Goal: Task Accomplishment & Management: Use online tool/utility

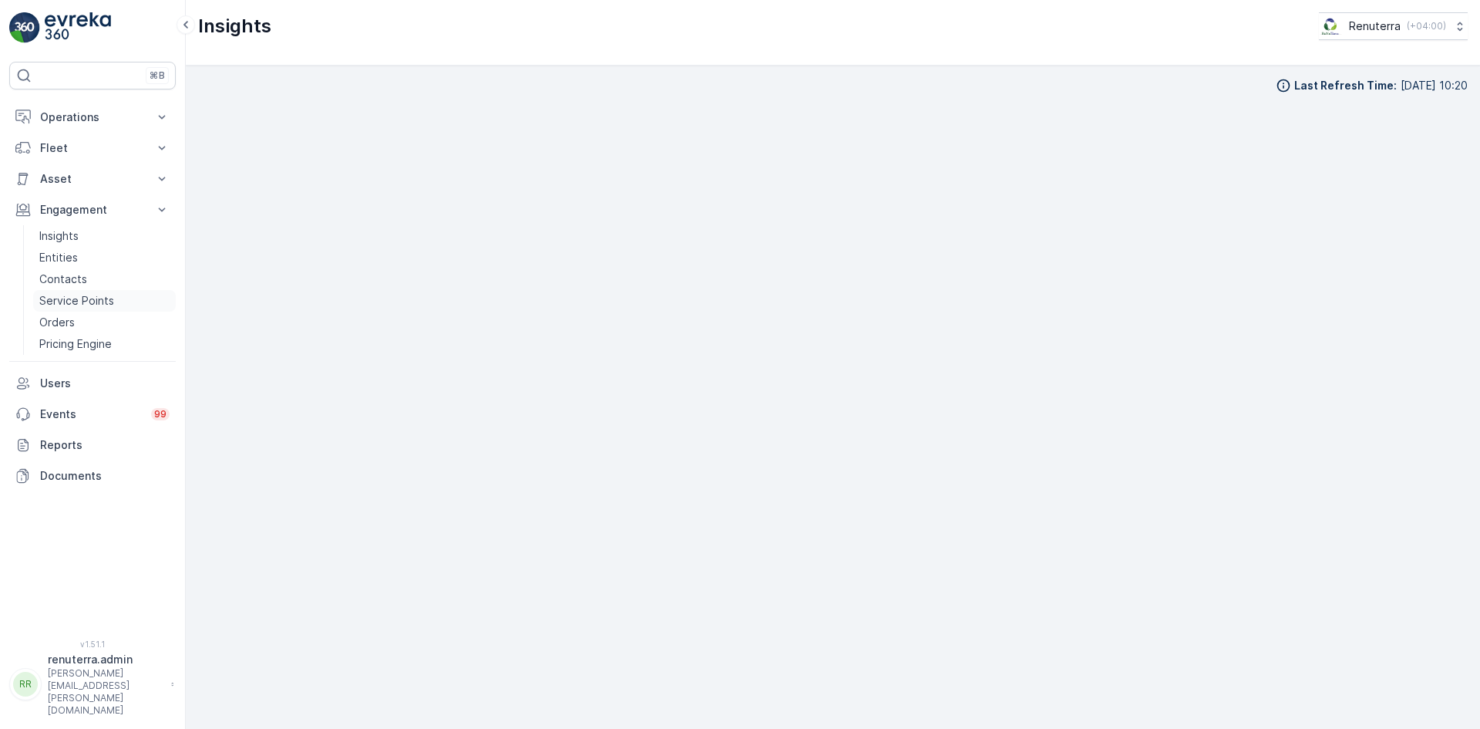
click at [107, 301] on p "Service Points" at bounding box center [76, 300] width 75 height 15
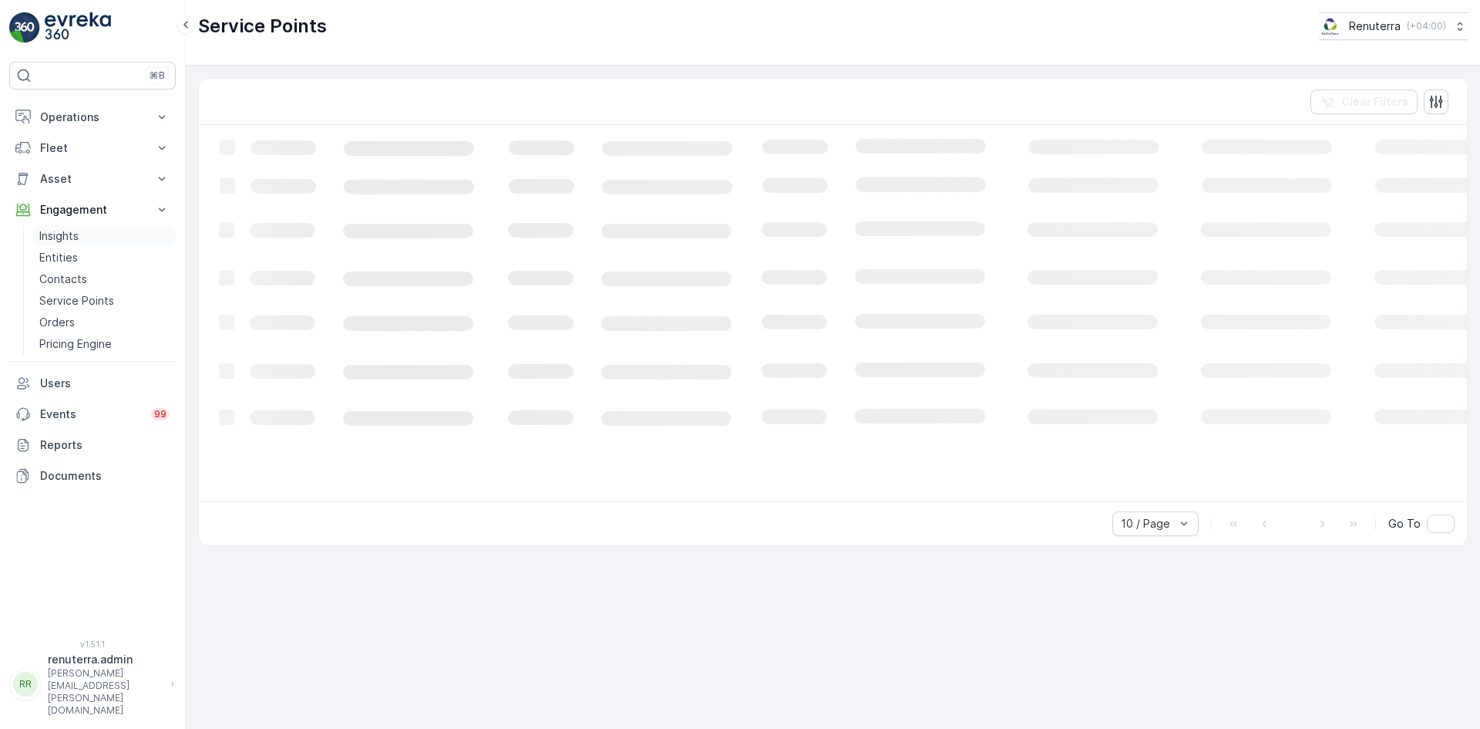
click at [95, 242] on link "Insights" at bounding box center [104, 236] width 143 height 22
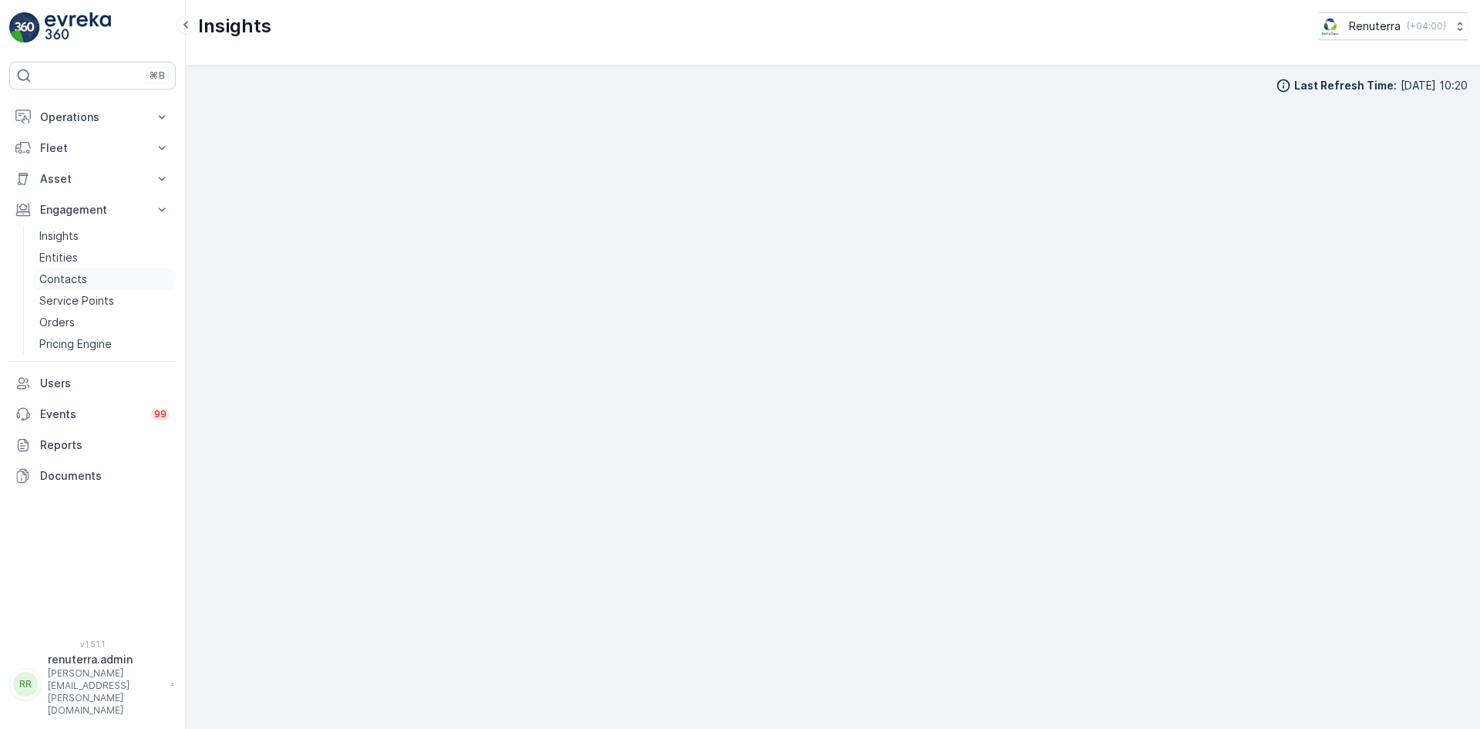
drag, startPoint x: 100, startPoint y: 293, endPoint x: 93, endPoint y: 279, distance: 15.5
click at [100, 293] on link "Service Points" at bounding box center [104, 301] width 143 height 22
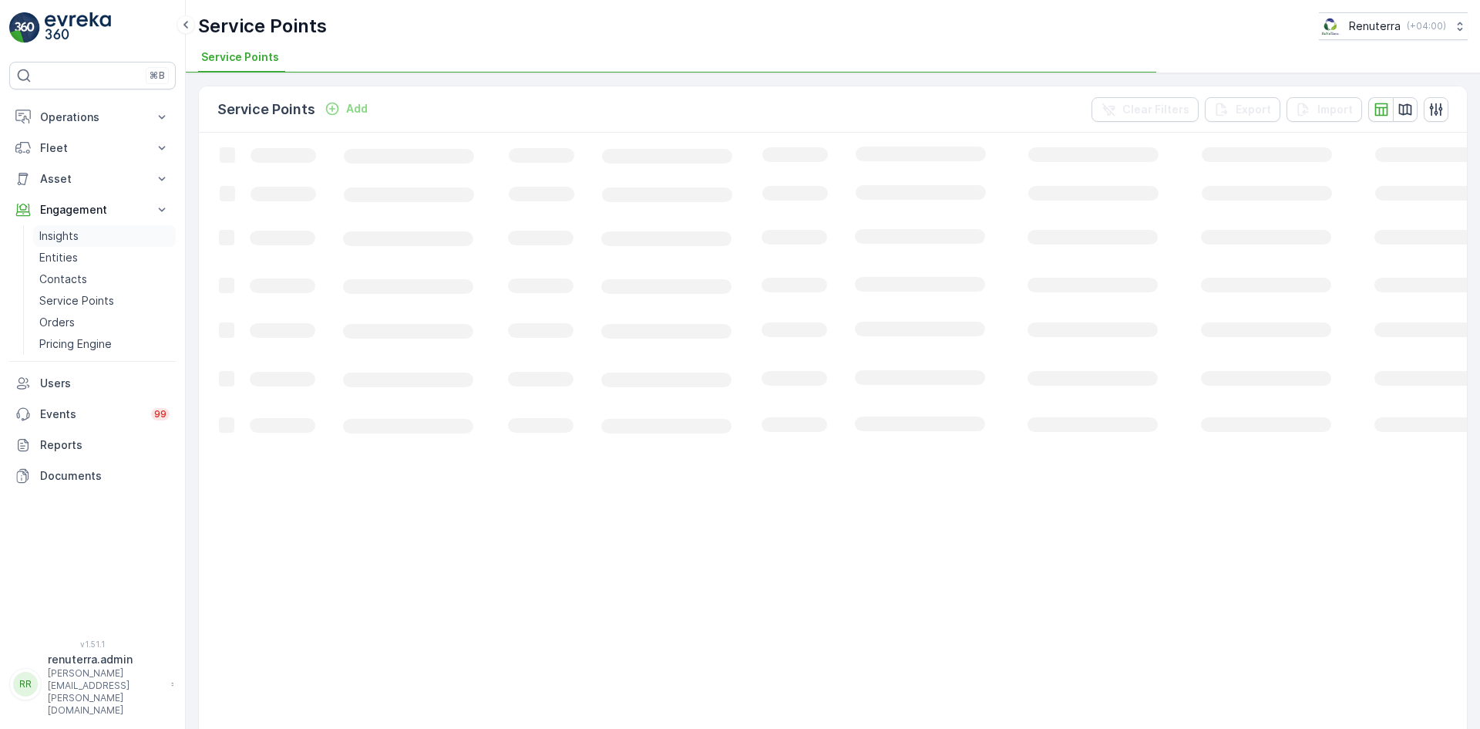
click at [87, 236] on link "Insights" at bounding box center [104, 236] width 143 height 22
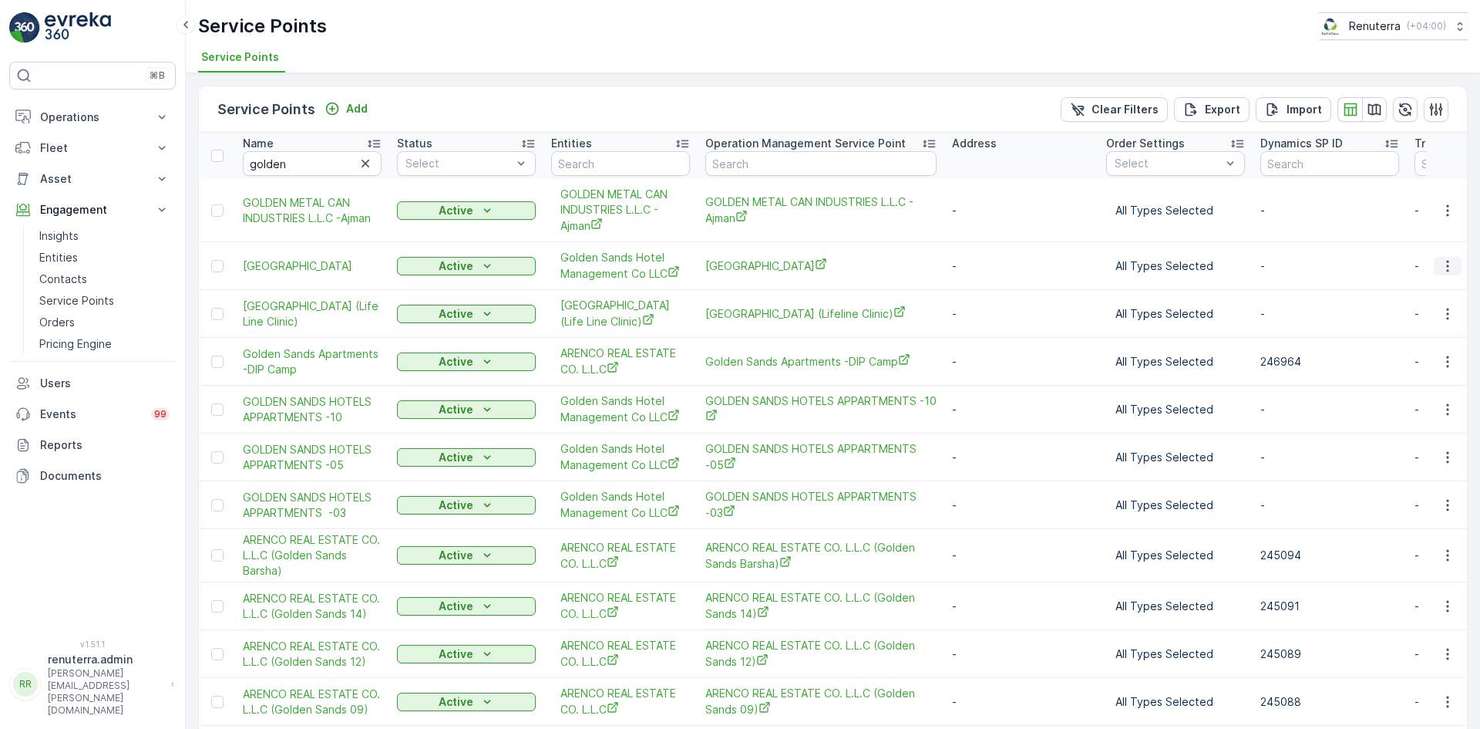
click at [1441, 263] on icon "button" at bounding box center [1447, 265] width 15 height 15
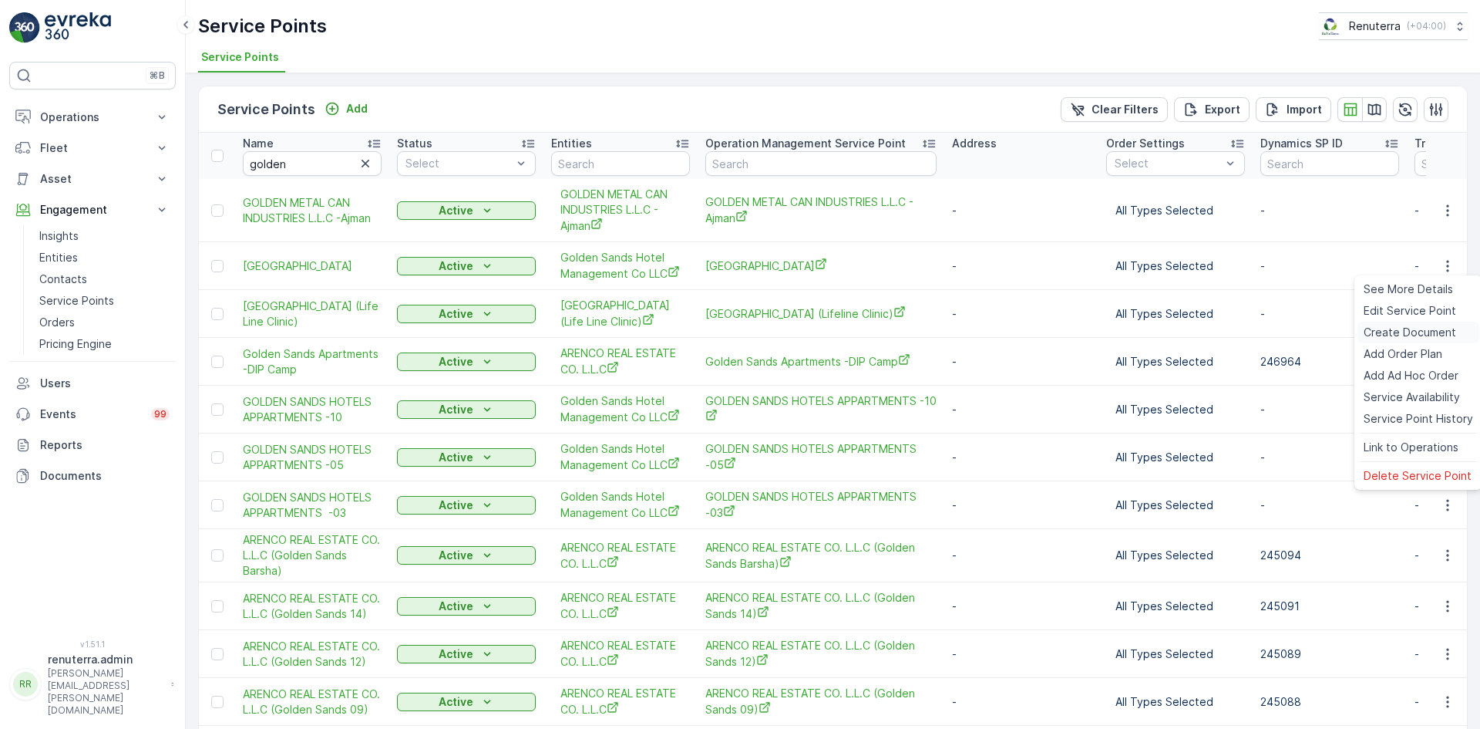
click at [1392, 334] on span "Create Document" at bounding box center [1410, 332] width 93 height 15
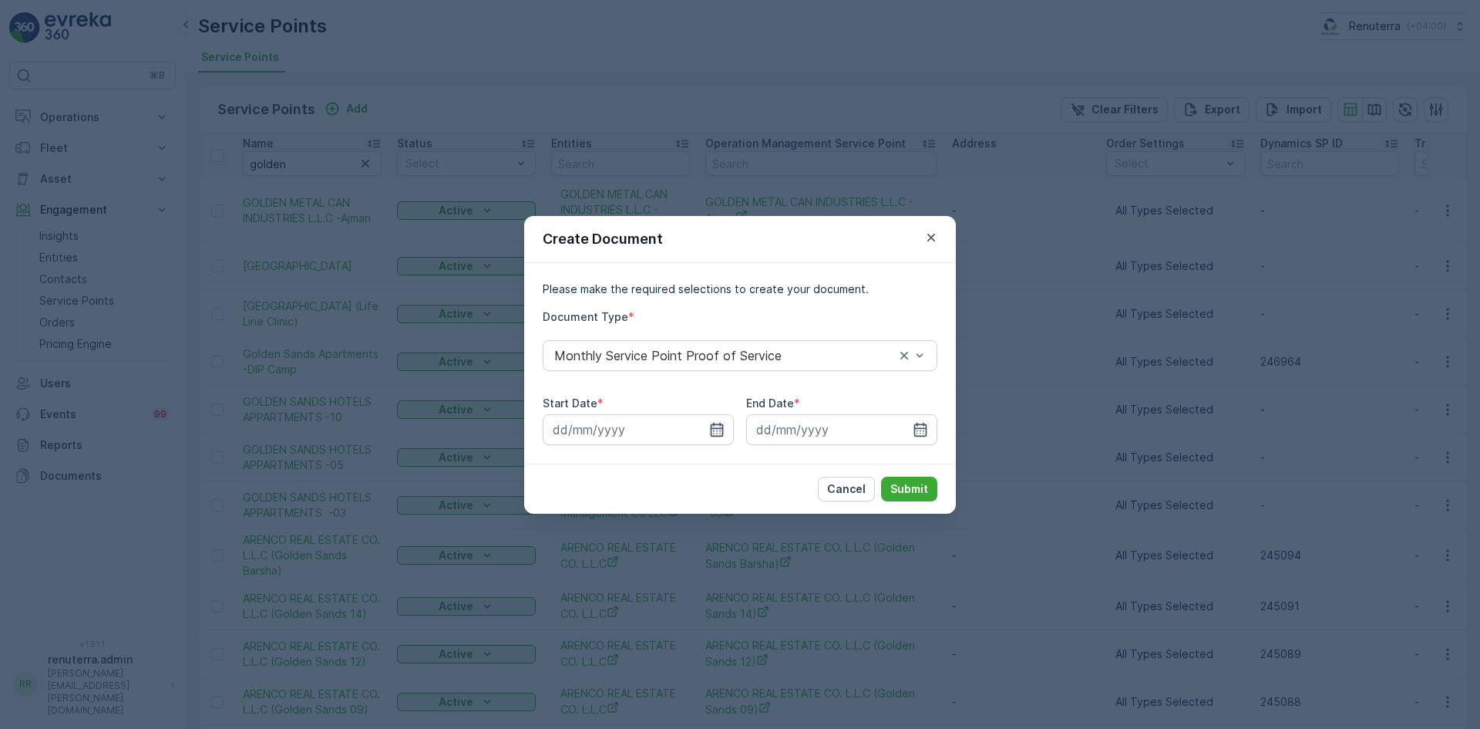
click at [719, 431] on icon "button" at bounding box center [716, 429] width 15 height 15
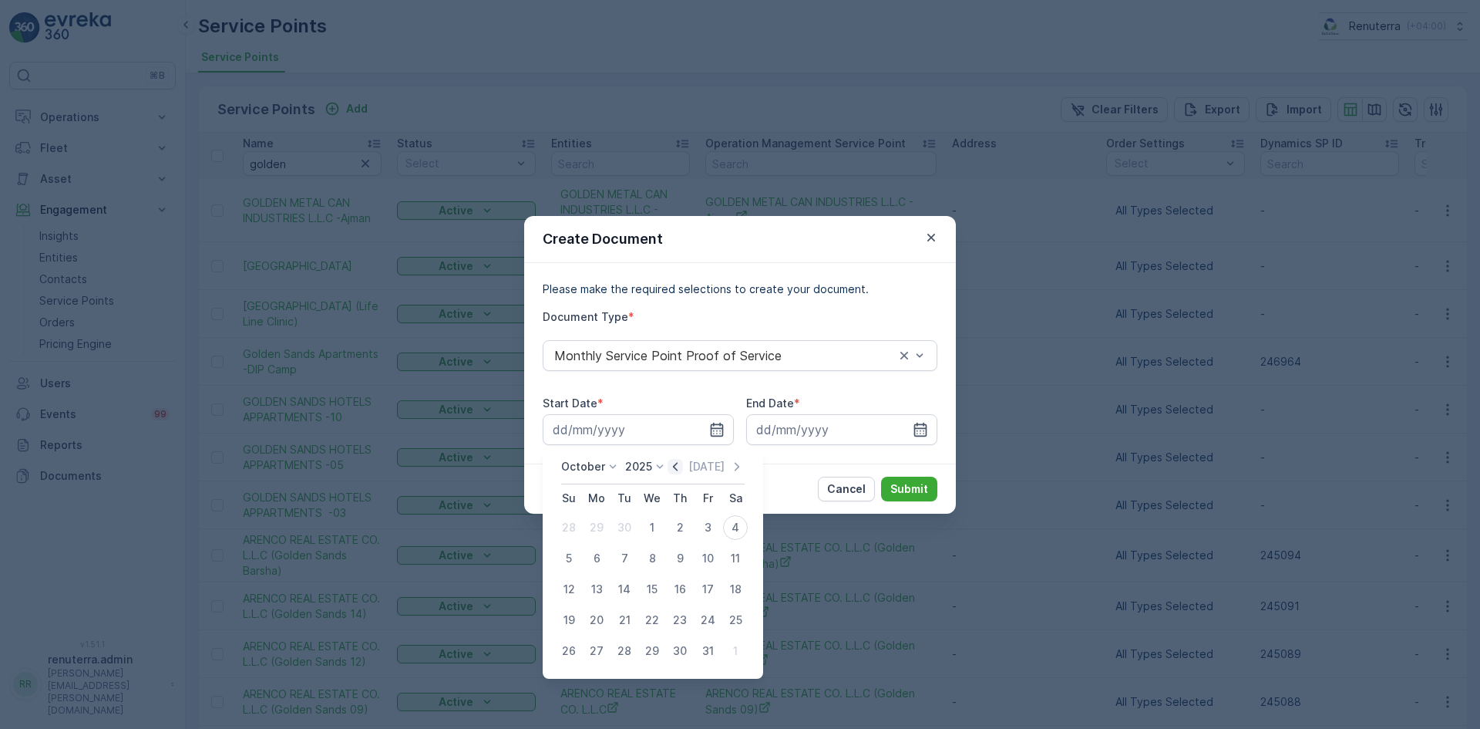
click at [674, 467] on icon "button" at bounding box center [675, 466] width 15 height 15
click at [601, 528] on div "1" at bounding box center [596, 527] width 25 height 25
type input "01.09.2025"
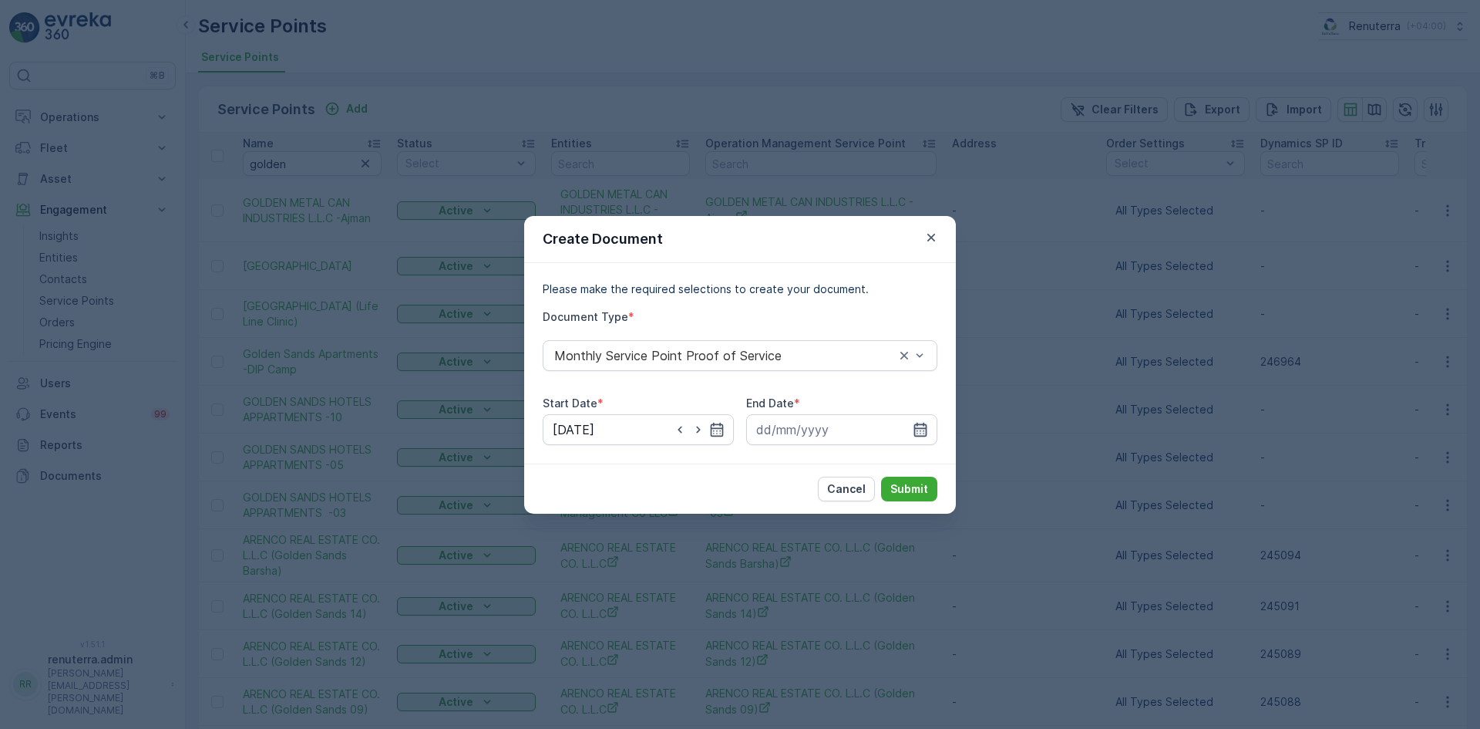
click at [921, 429] on icon "button" at bounding box center [920, 429] width 15 height 15
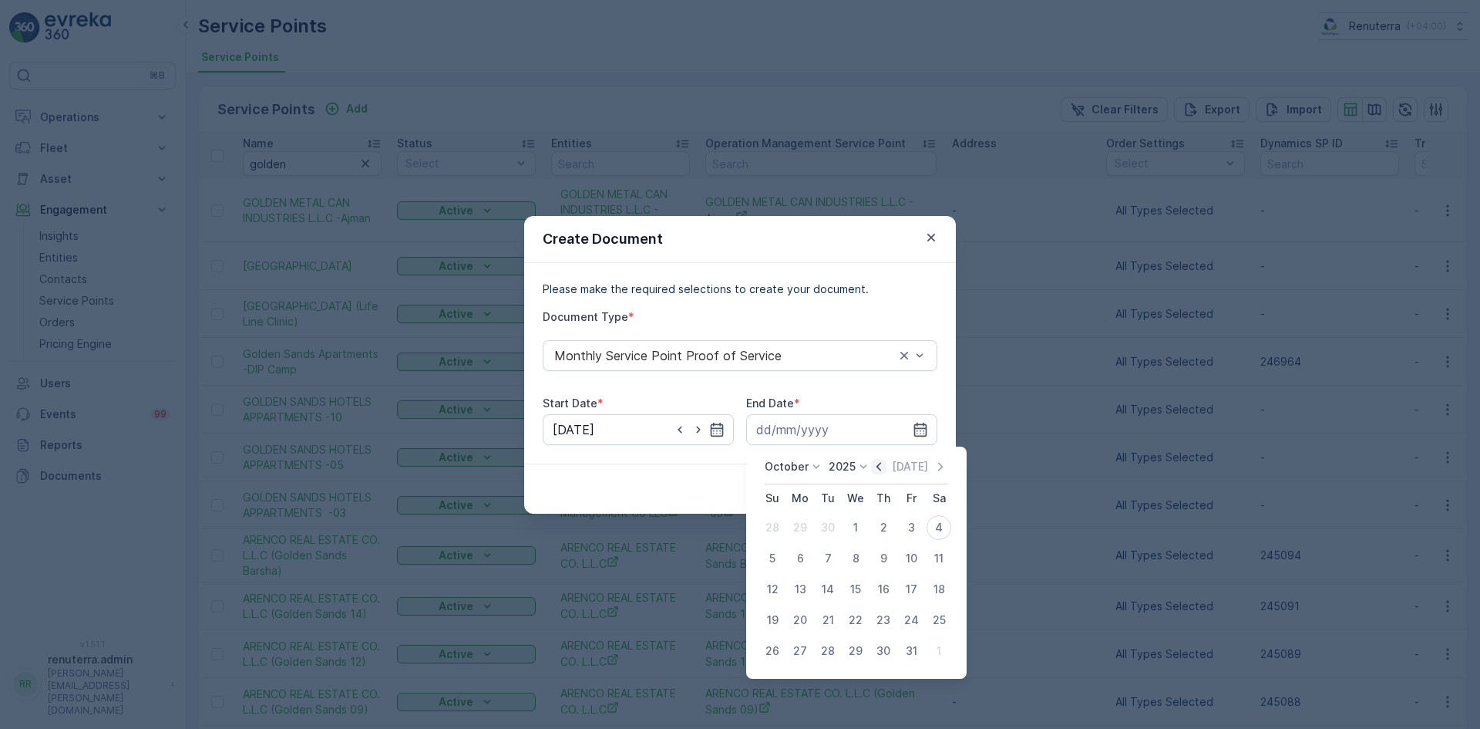
click at [881, 468] on icon "button" at bounding box center [878, 466] width 15 height 15
drag, startPoint x: 821, startPoint y: 648, endPoint x: 870, endPoint y: 597, distance: 71.4
click at [822, 648] on div "30" at bounding box center [828, 650] width 25 height 25
type input "30.09.2025"
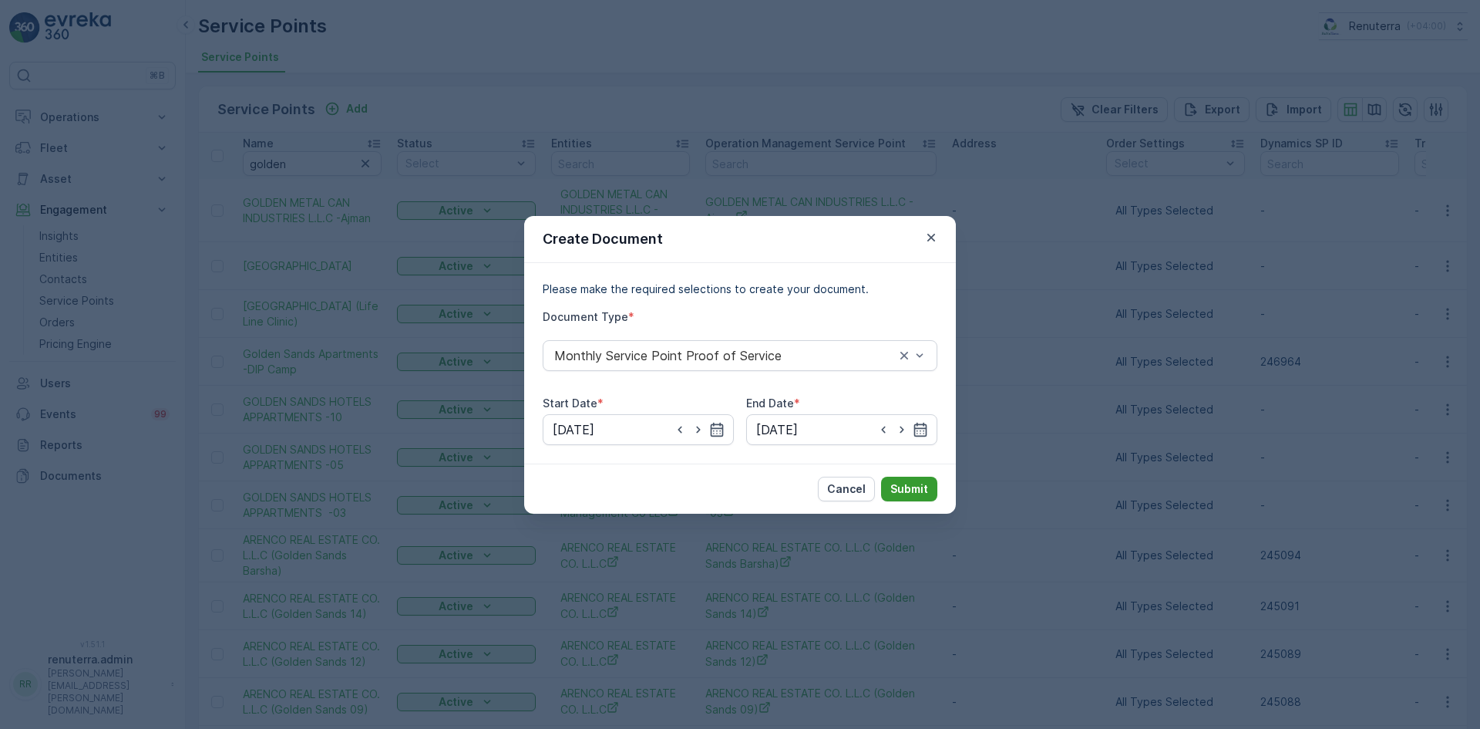
click at [913, 487] on p "Submit" at bounding box center [909, 488] width 38 height 15
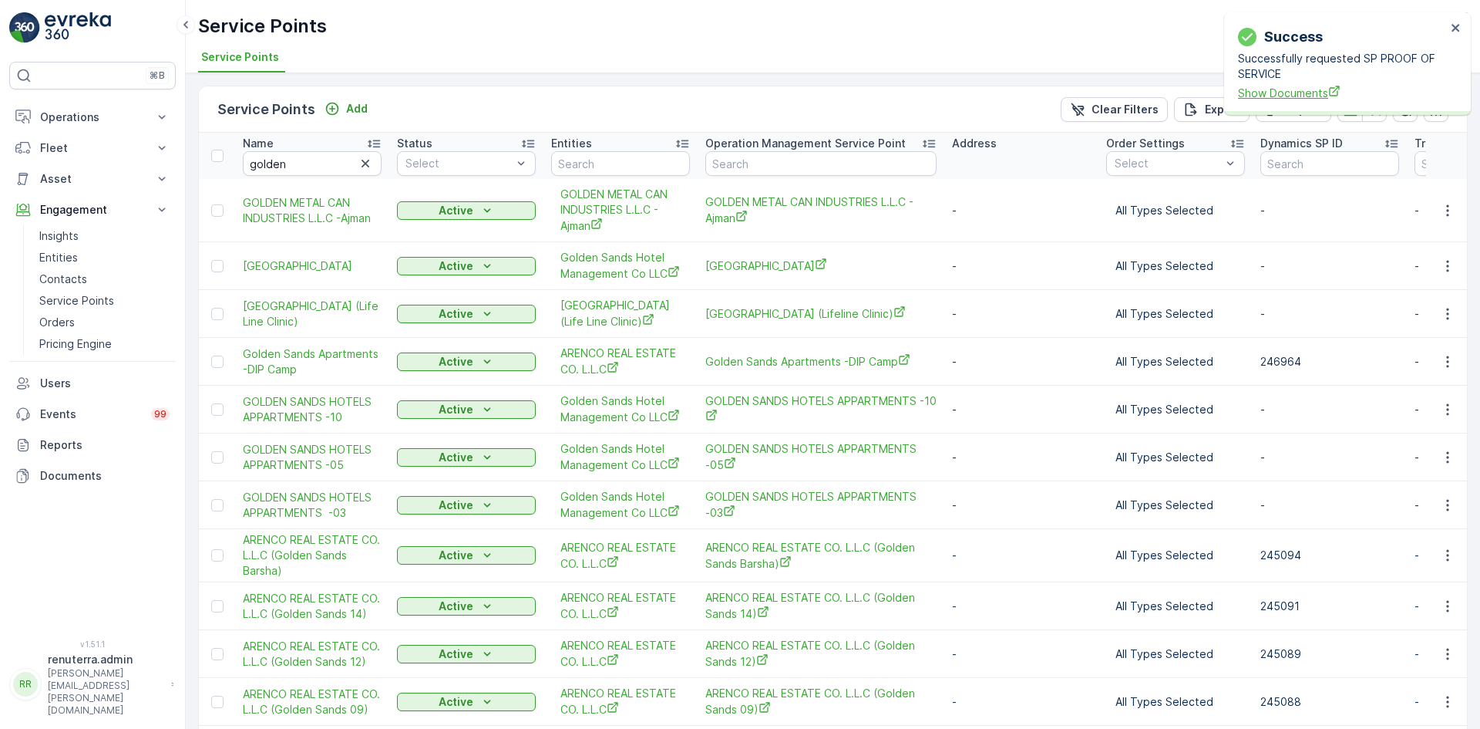
click at [1283, 86] on span "Show Documents" at bounding box center [1342, 93] width 208 height 16
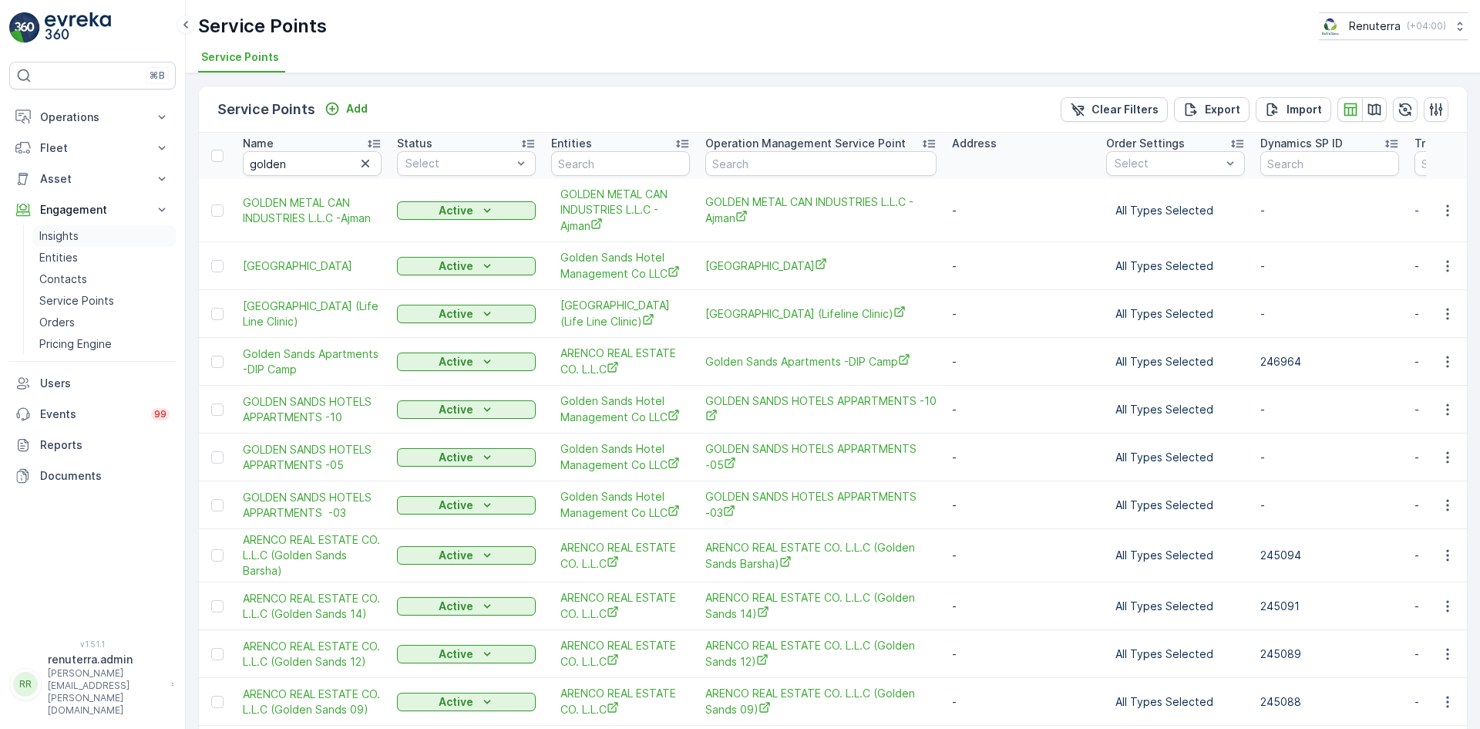
click at [105, 232] on link "Insights" at bounding box center [104, 236] width 143 height 22
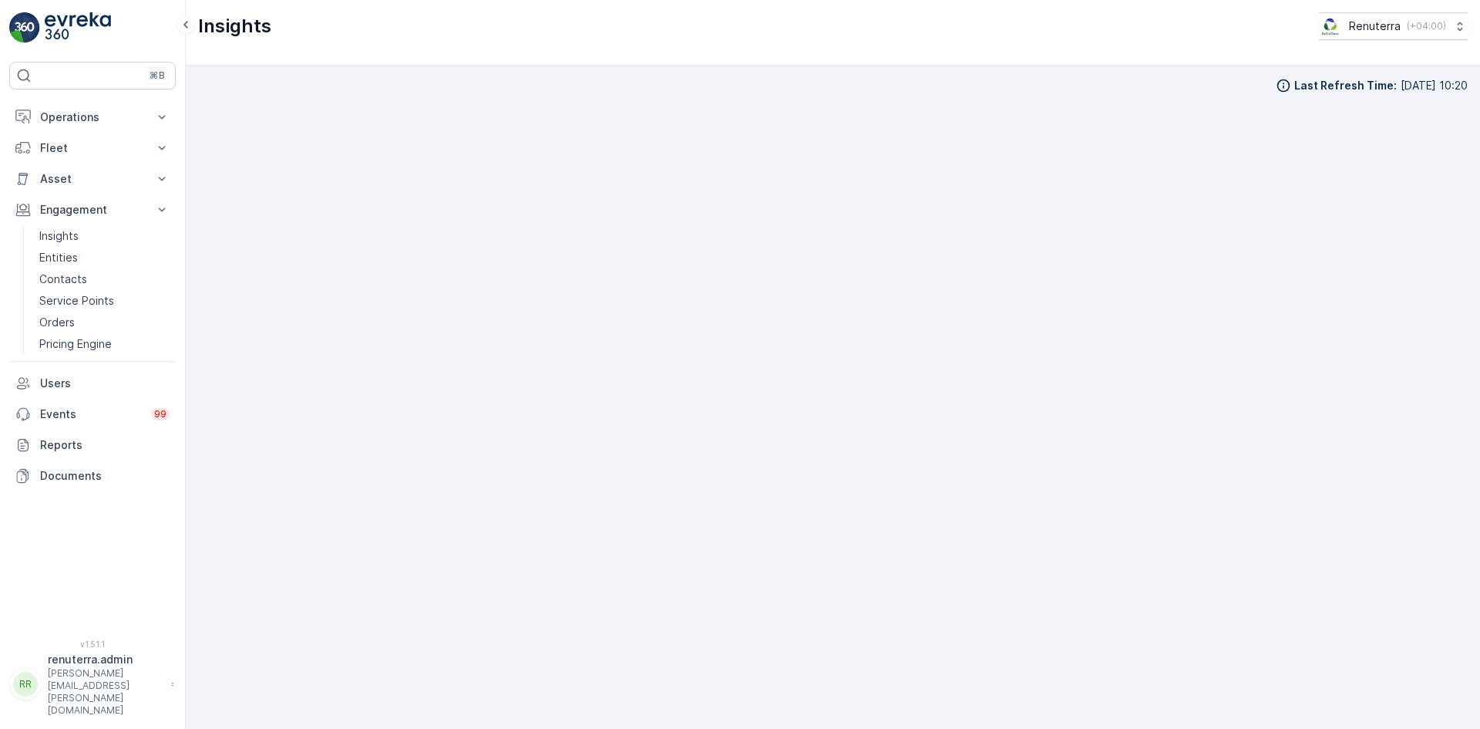
scroll to position [15, 0]
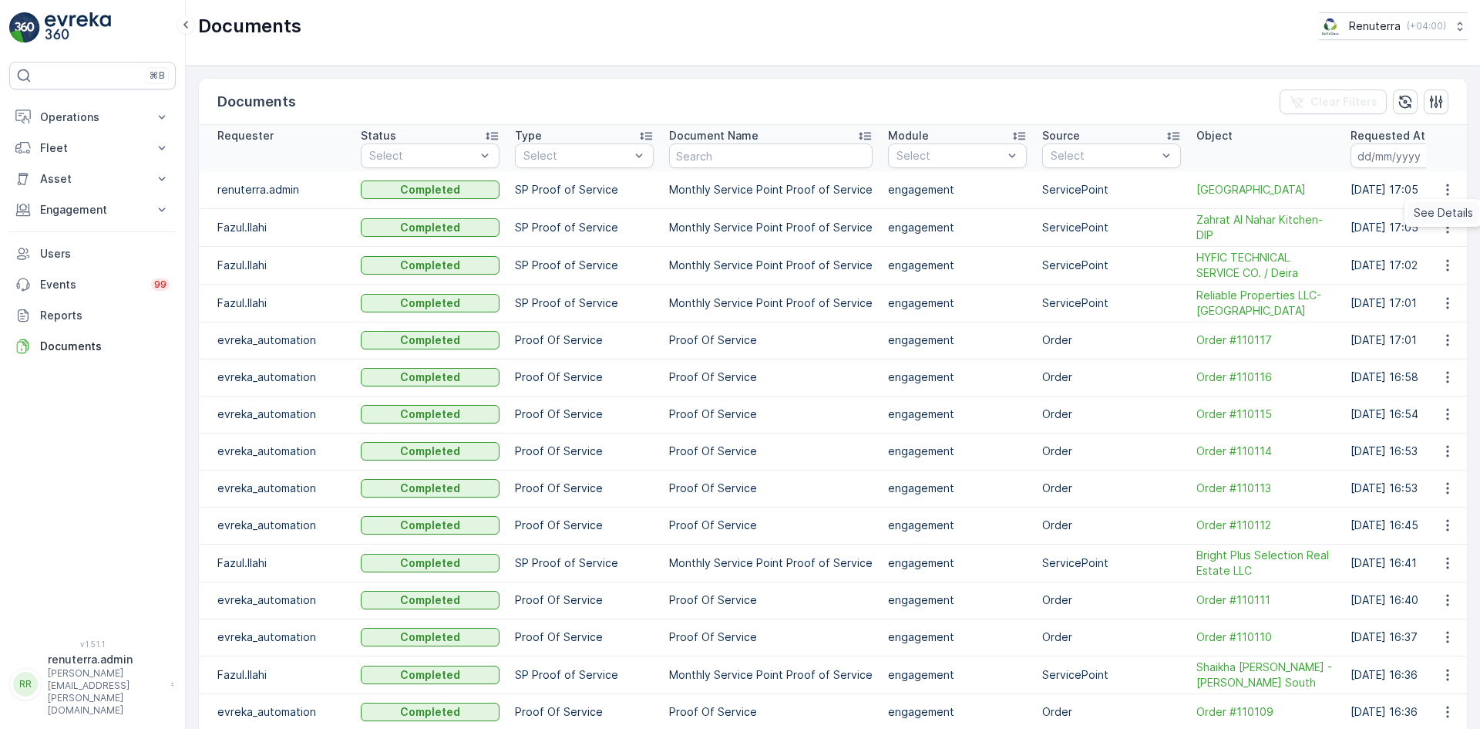
click at [1438, 212] on span "See Details" at bounding box center [1443, 212] width 59 height 15
